Goal: Navigation & Orientation: Find specific page/section

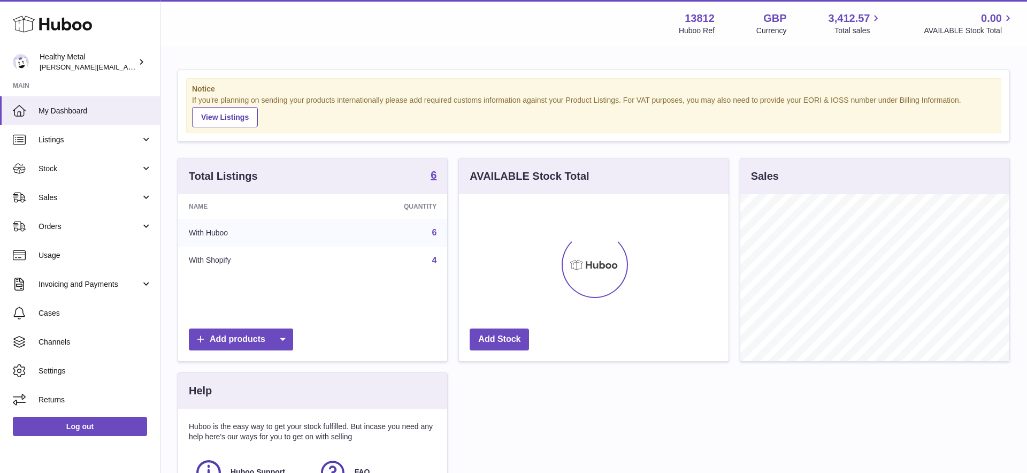
scroll to position [167, 270]
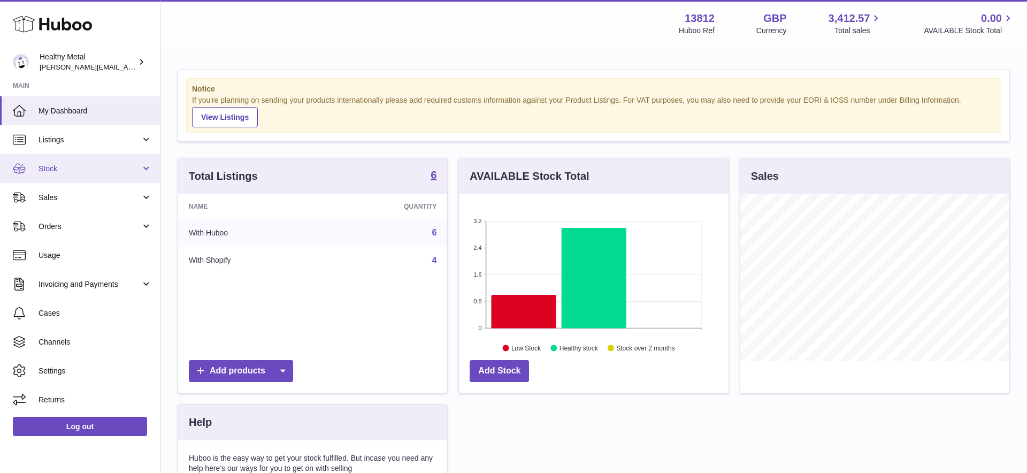
click at [116, 166] on span "Stock" at bounding box center [90, 169] width 102 height 10
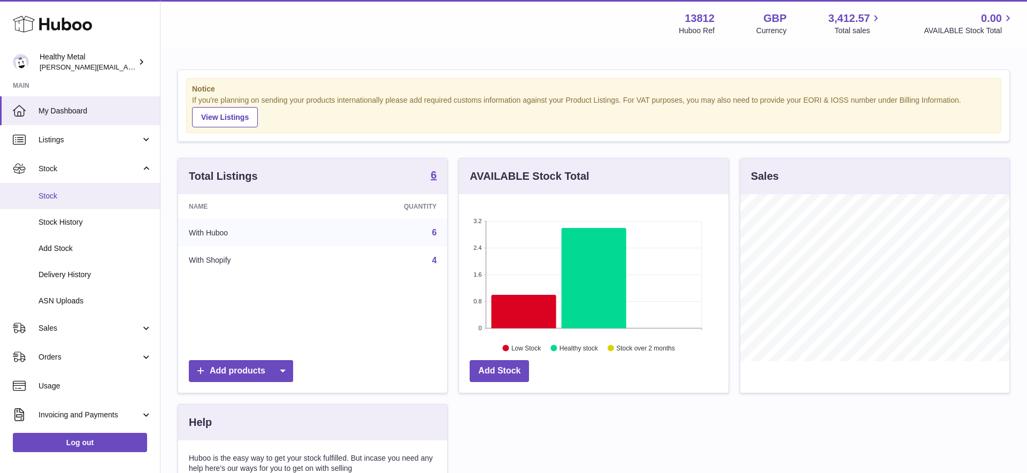
click at [108, 195] on span "Stock" at bounding box center [95, 196] width 113 height 10
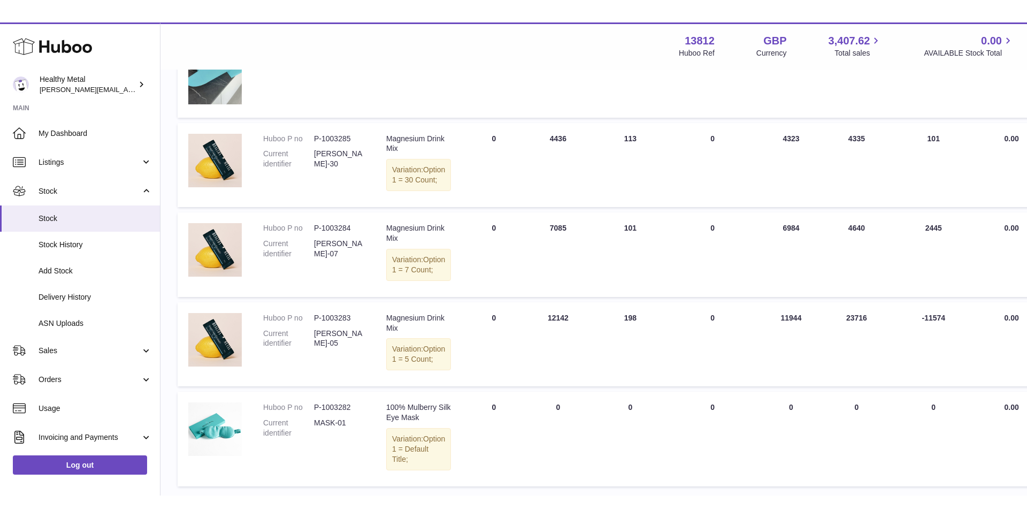
scroll to position [361, 0]
